Goal: Communication & Community: Answer question/provide support

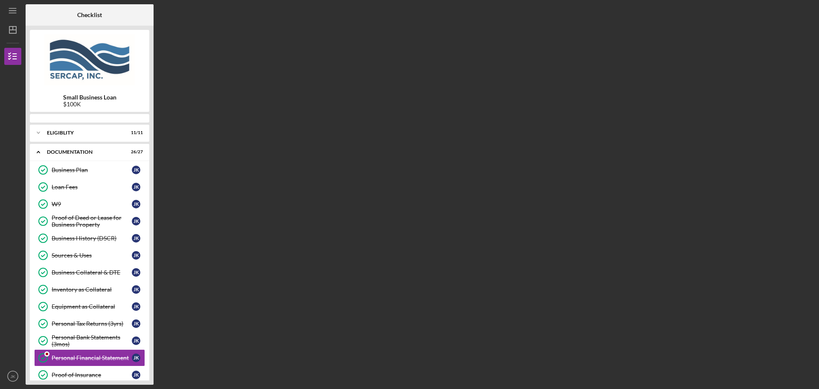
scroll to position [105, 0]
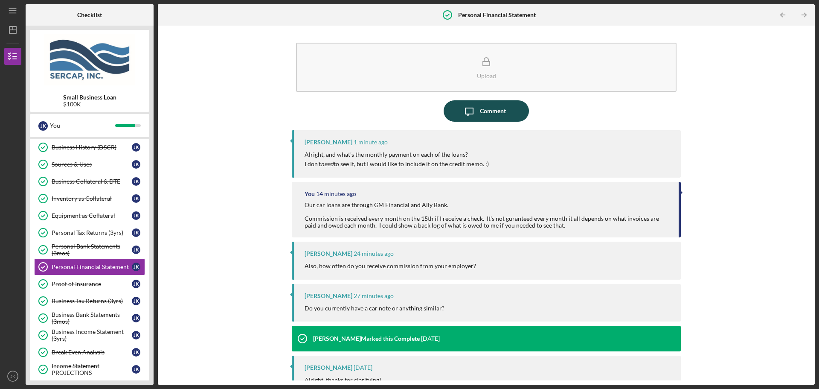
click at [499, 106] on div "Comment" at bounding box center [493, 110] width 26 height 21
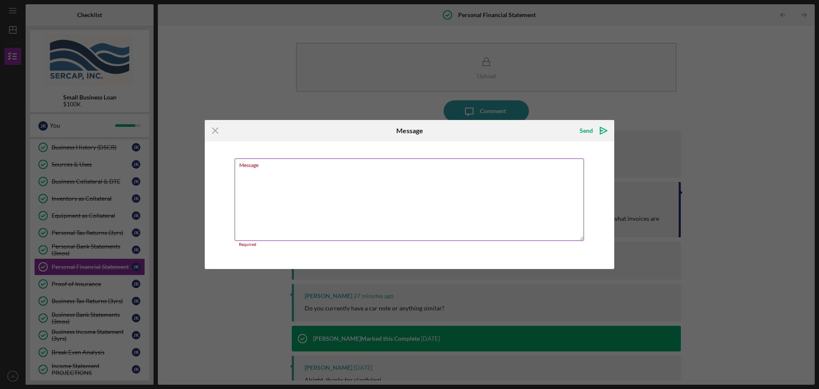
click at [260, 190] on textarea "Message" at bounding box center [410, 199] width 350 height 82
paste textarea "Chevy Silverado $(1,422.00) Tahoe Payment $(1,487.00)"
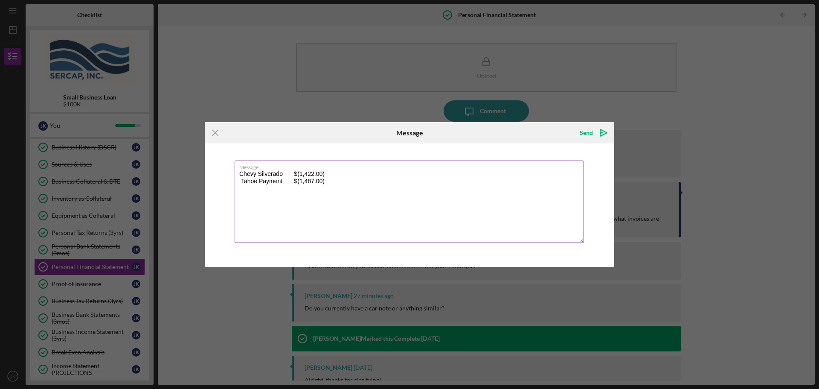
click at [299, 174] on textarea "Chevy Silverado $(1,422.00) Tahoe Payment $(1,487.00)" at bounding box center [410, 201] width 350 height 82
click at [300, 183] on textarea "Chevy Silverado $1,422.00) Tahoe Payment $(1,487.00)" at bounding box center [410, 201] width 350 height 82
drag, startPoint x: 324, startPoint y: 175, endPoint x: 322, endPoint y: 190, distance: 15.0
click at [324, 175] on textarea "Chevy Silverado $1,422.00) Tahoe Payment $1,487.00)" at bounding box center [410, 201] width 350 height 82
drag, startPoint x: 324, startPoint y: 181, endPoint x: 321, endPoint y: 191, distance: 10.7
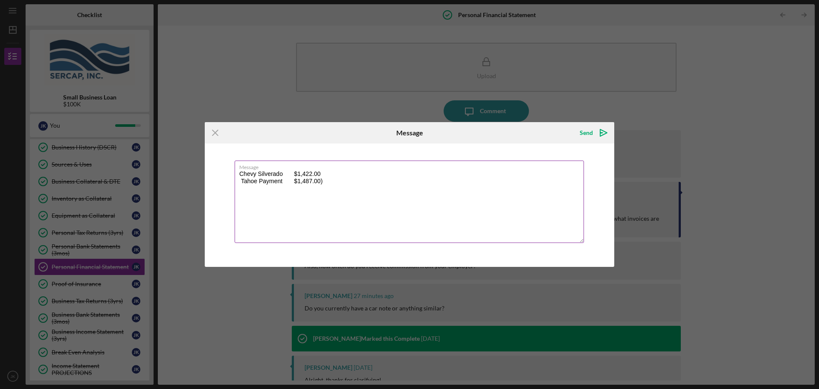
click at [324, 182] on textarea "Chevy Silverado $1,422.00 Tahoe Payment $1,487.00)" at bounding box center [410, 201] width 350 height 82
click at [241, 173] on textarea "Chevy Silverado $1,422.00 Tahoe Payment $1,487.00" at bounding box center [410, 201] width 350 height 82
click at [240, 180] on textarea "GM Financial - Chevy Silverado $1,422.00 Tahoe Payment $1,487.00" at bounding box center [410, 201] width 350 height 82
click at [243, 173] on textarea "GM Financial - Chevy Silverado $1,422.00 Ally Bank - Tahoe Payment $1,487.00" at bounding box center [410, 201] width 350 height 82
type textarea "GM Financial - Chevy Silverado $1,422.00 Ally Bank - Tahoe Payment $1,487.00"
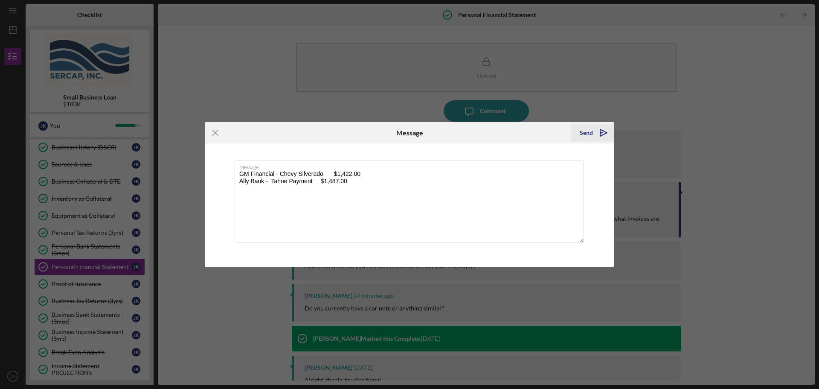
click at [604, 132] on icon "Icon/icon-invite-send" at bounding box center [603, 132] width 21 height 21
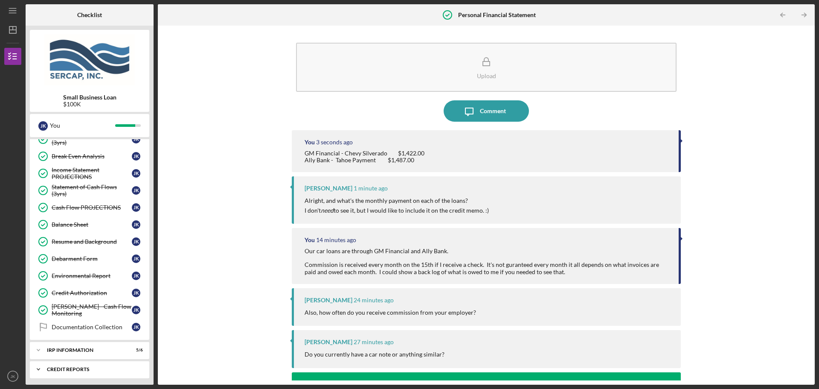
scroll to position [361, 0]
